Goal: Information Seeking & Learning: Learn about a topic

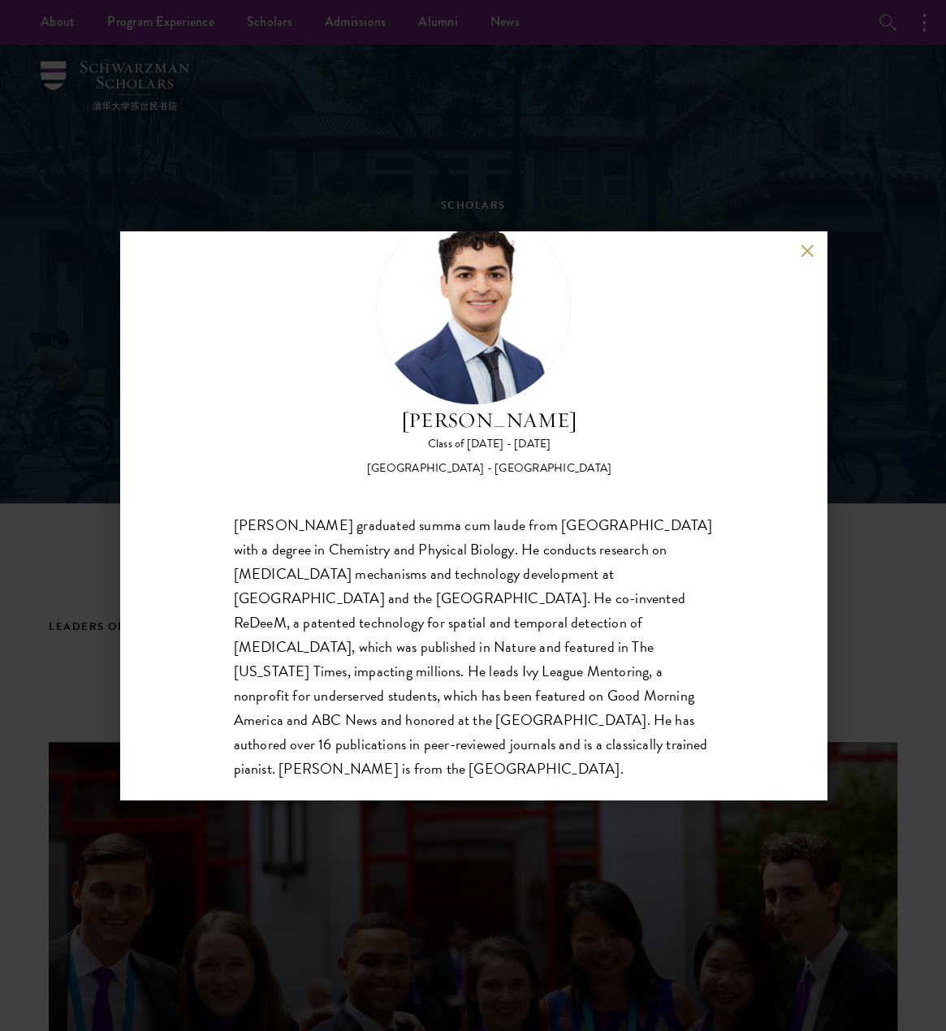
scroll to position [76, 0]
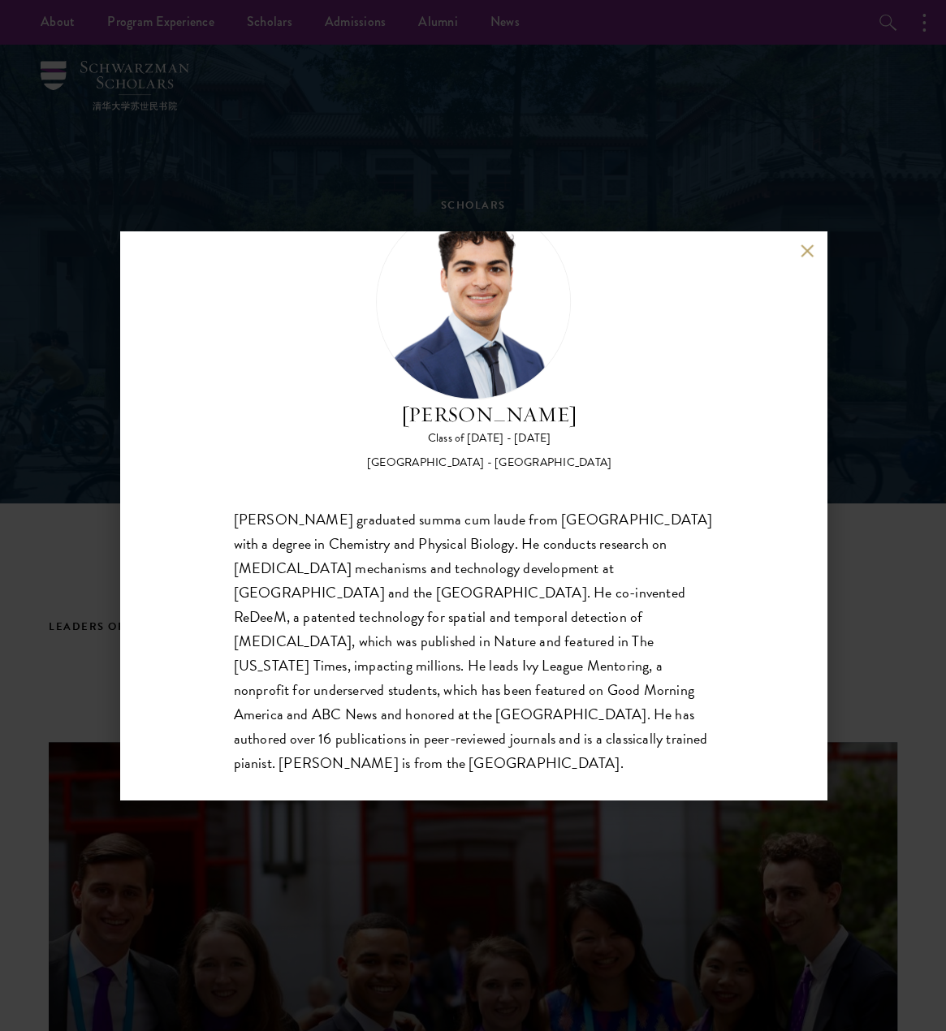
drag, startPoint x: 225, startPoint y: 543, endPoint x: 232, endPoint y: 532, distance: 13.5
click at [225, 543] on div "[PERSON_NAME] Class of [DATE] - [DATE] [GEOGRAPHIC_DATA] - [GEOGRAPHIC_DATA] [P…" at bounding box center [473, 515] width 707 height 568
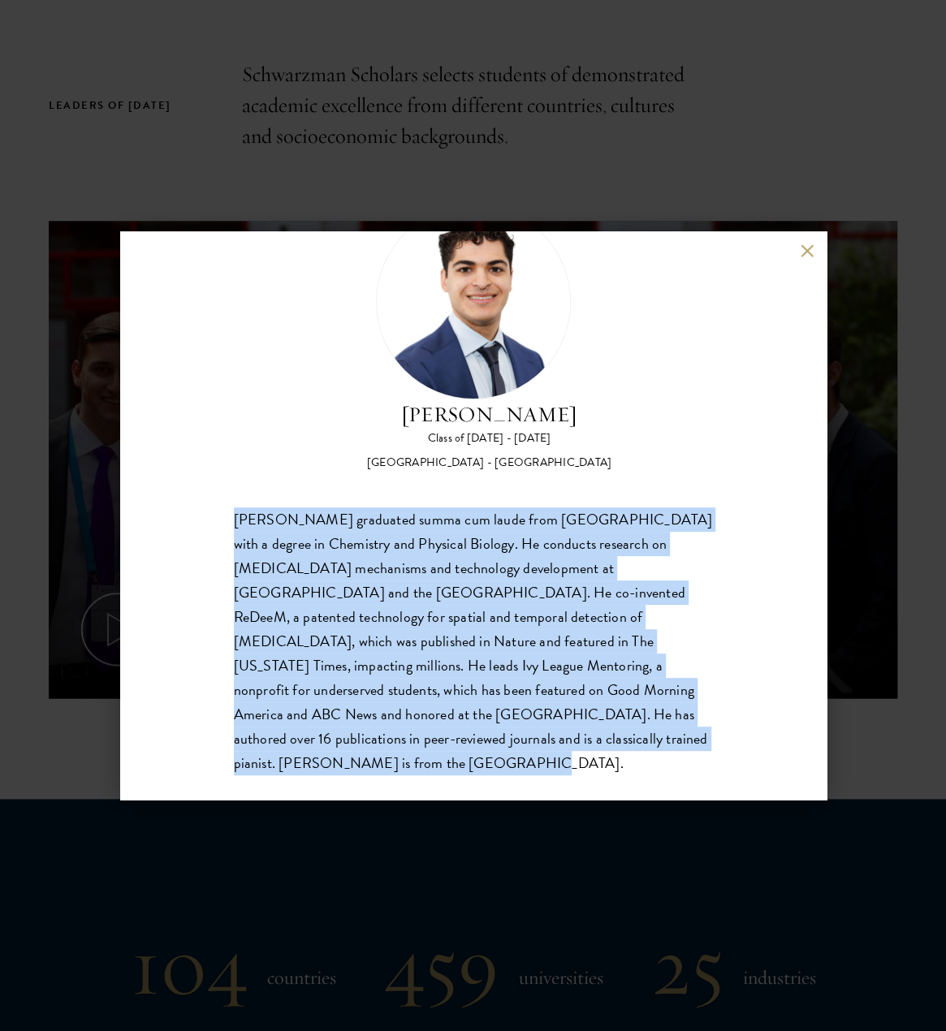
scroll to position [525, 0]
drag, startPoint x: 234, startPoint y: 524, endPoint x: 571, endPoint y: 729, distance: 394.7
click at [571, 729] on div "[PERSON_NAME] graduated summa cum laude from [GEOGRAPHIC_DATA] with a degree in…" at bounding box center [473, 642] width 479 height 269
copy div "[PERSON_NAME] graduated summa cum laude from [GEOGRAPHIC_DATA] with a degree in…"
click at [429, 746] on div "[PERSON_NAME] graduated summa cum laude from [GEOGRAPHIC_DATA] with a degree in…" at bounding box center [473, 642] width 479 height 269
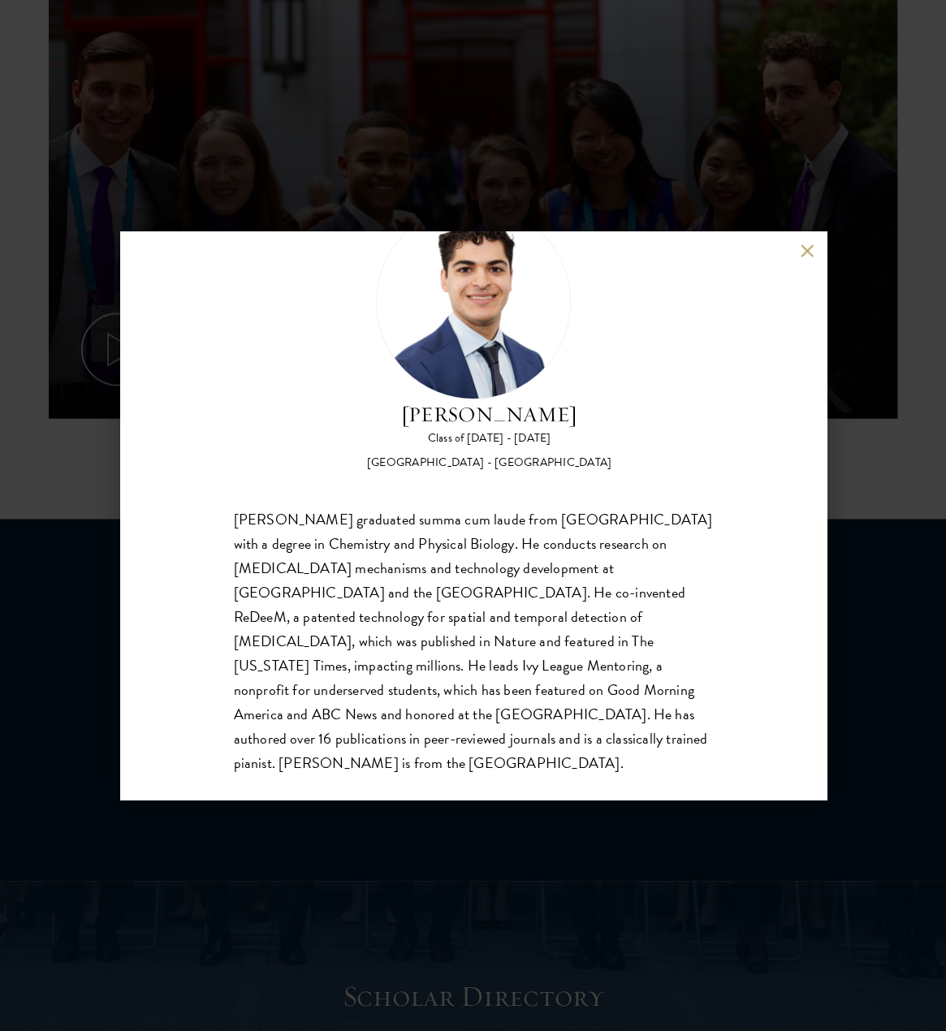
scroll to position [806, 0]
click at [810, 246] on button at bounding box center [808, 251] width 14 height 14
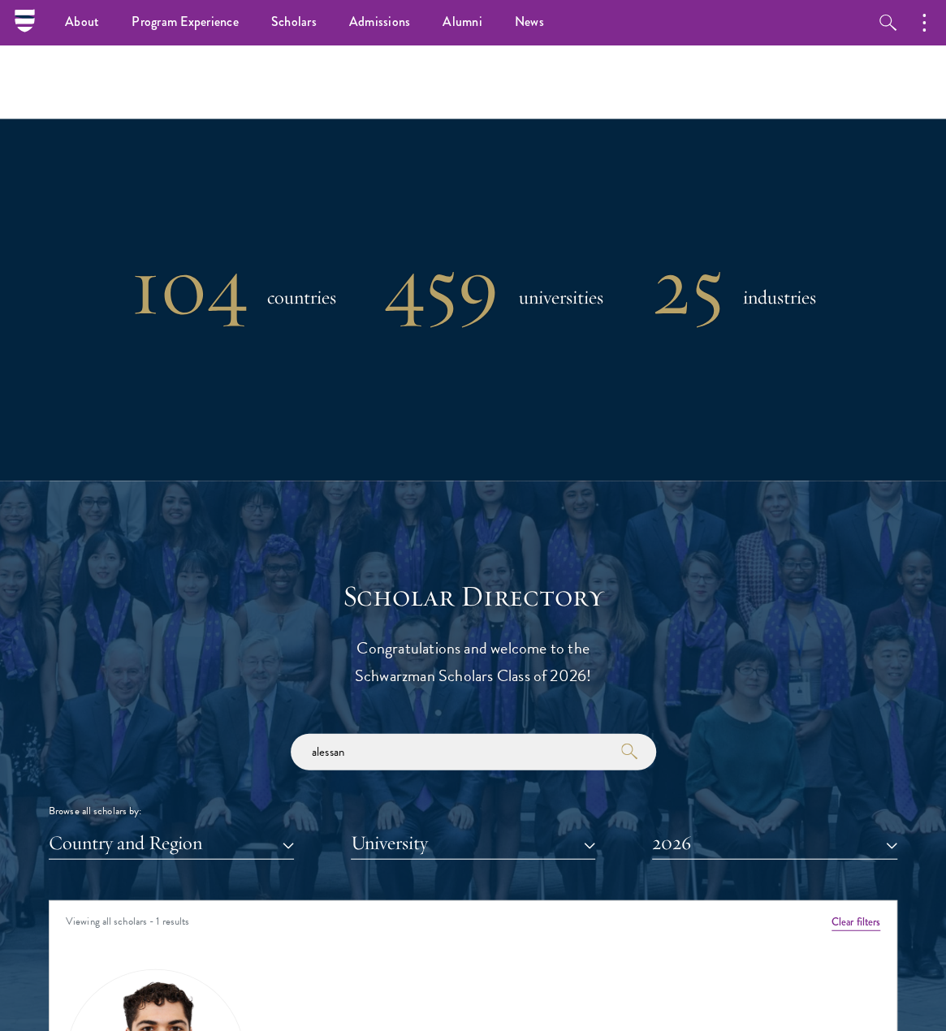
scroll to position [808, 0]
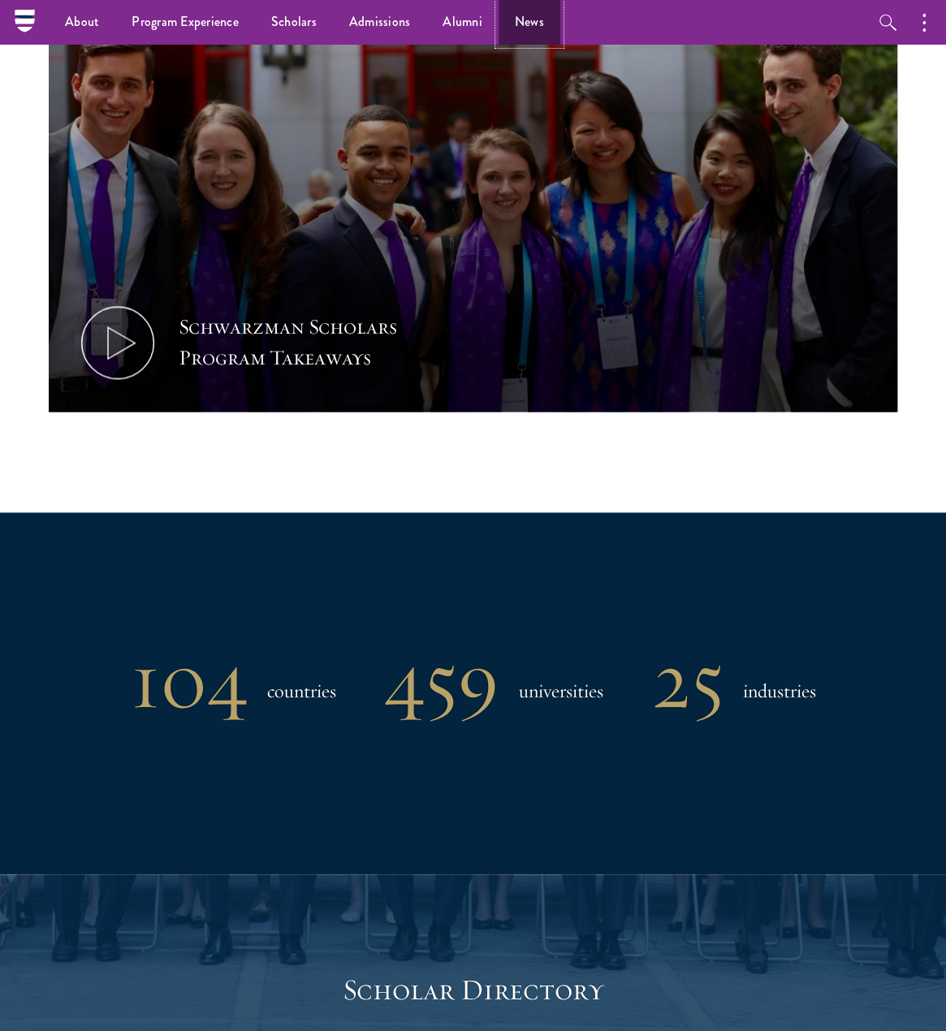
click at [541, 35] on link "News" at bounding box center [530, 22] width 62 height 45
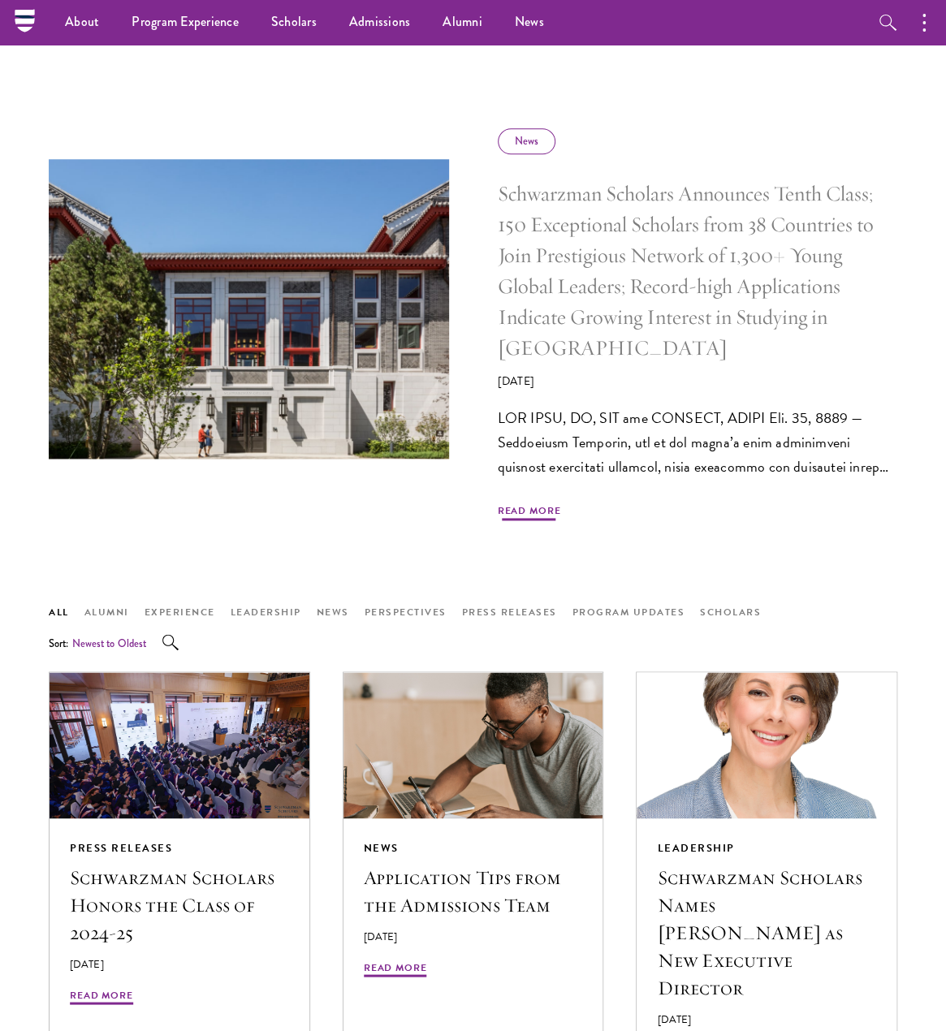
scroll to position [654, 0]
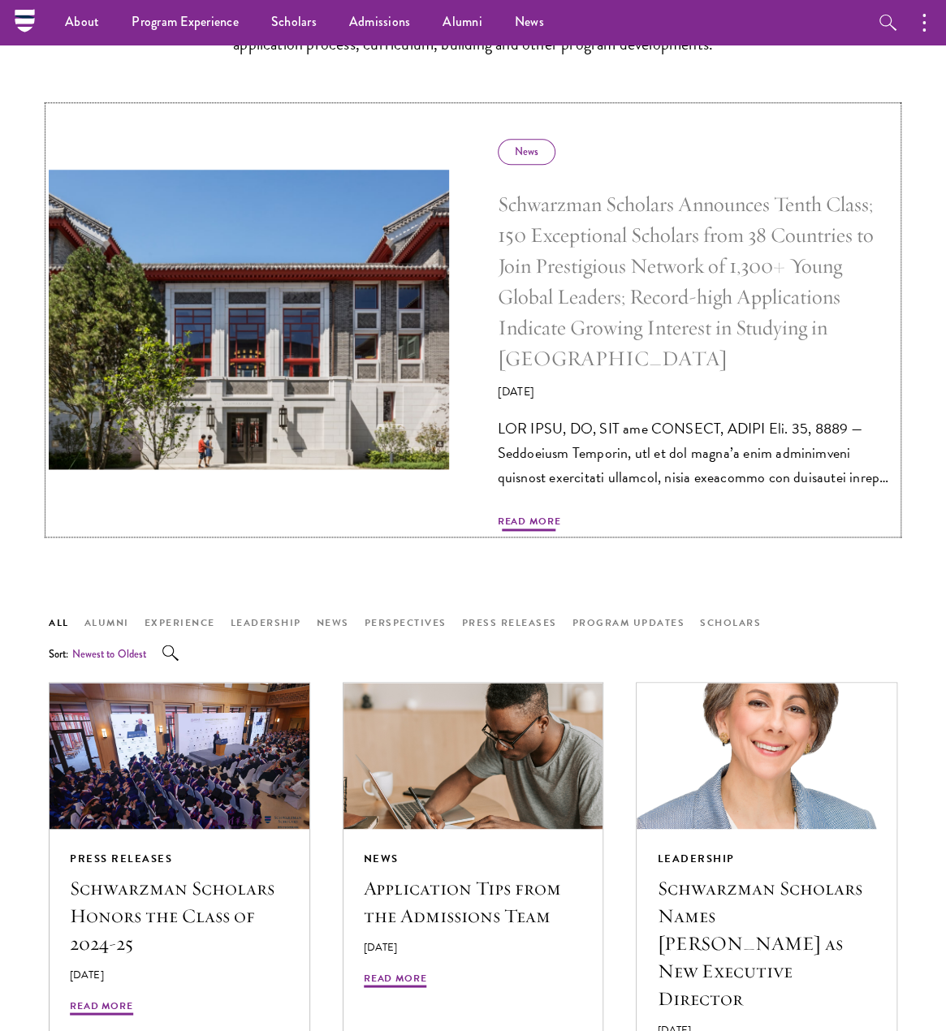
click at [318, 309] on img at bounding box center [249, 320] width 425 height 318
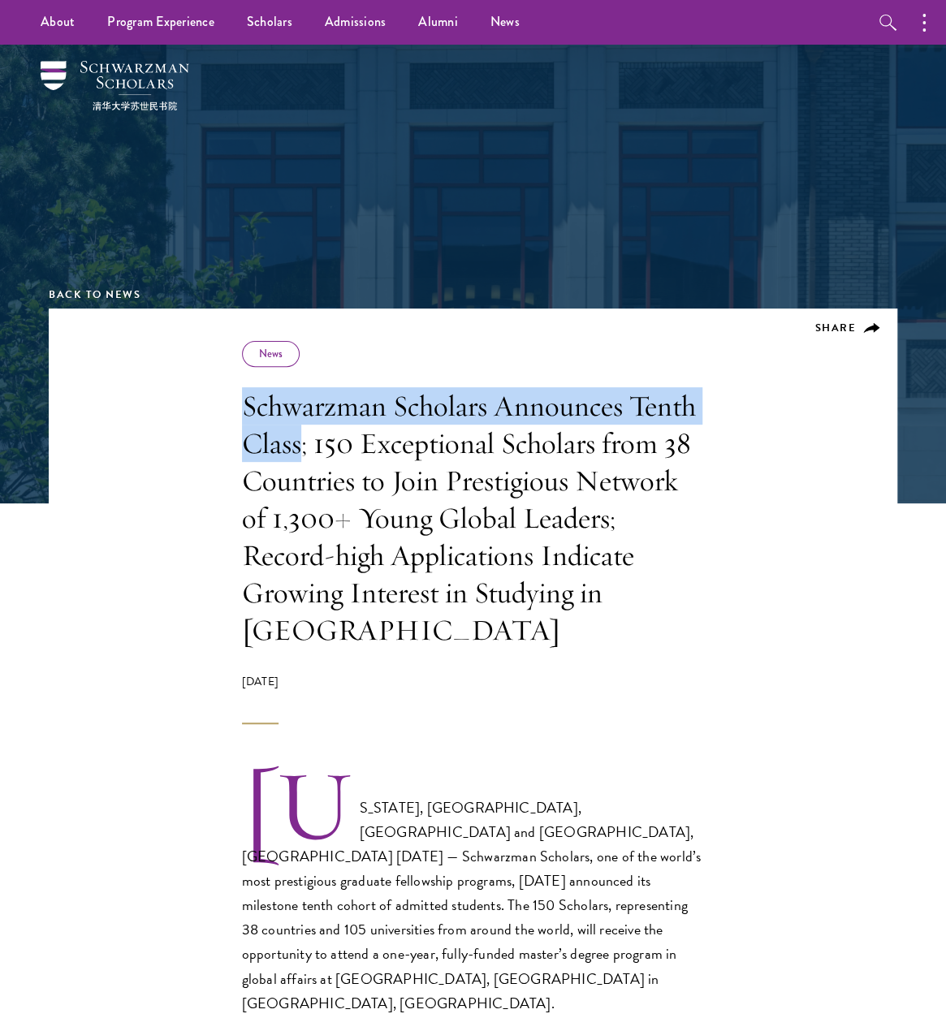
drag, startPoint x: 299, startPoint y: 444, endPoint x: 236, endPoint y: 408, distance: 72.0
click at [236, 408] on header "Share News Schwarzman Scholars Announces Tenth Class; 150 Exceptional Scholars …" at bounding box center [473, 517] width 849 height 416
copy h1 "Schwarzman Scholars Announces Tenth Class"
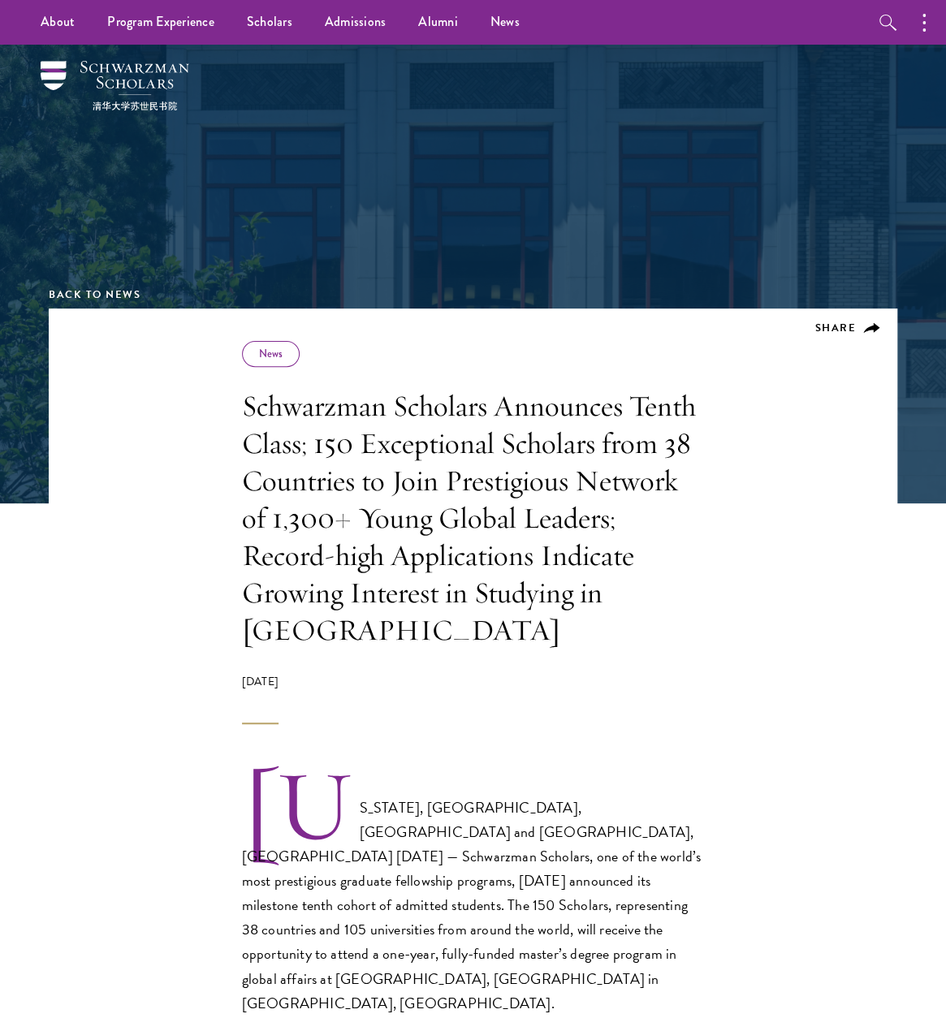
click at [684, 674] on div "January 15, 2025" at bounding box center [473, 699] width 463 height 50
